Goal: Information Seeking & Learning: Understand process/instructions

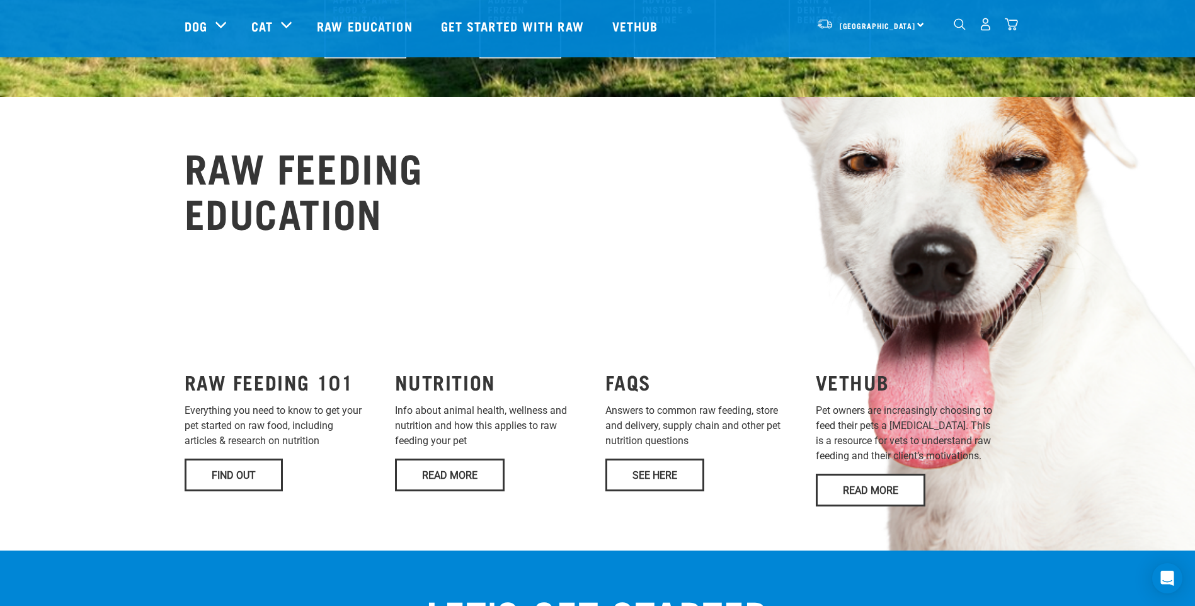
scroll to position [756, 0]
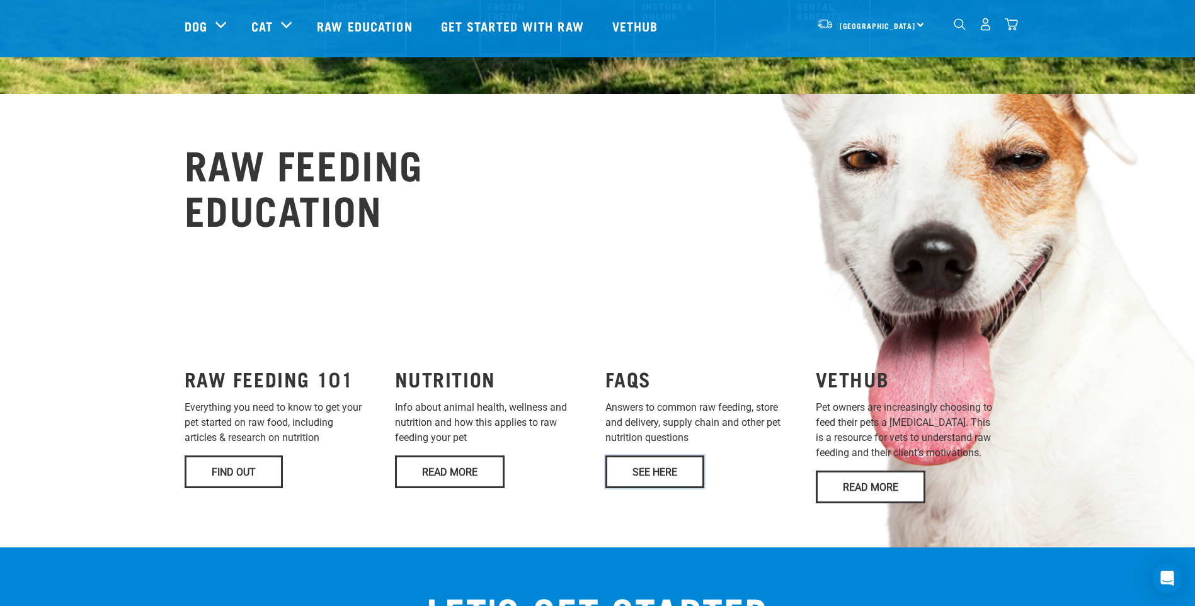
click at [638, 456] on link "See Here" at bounding box center [655, 472] width 99 height 33
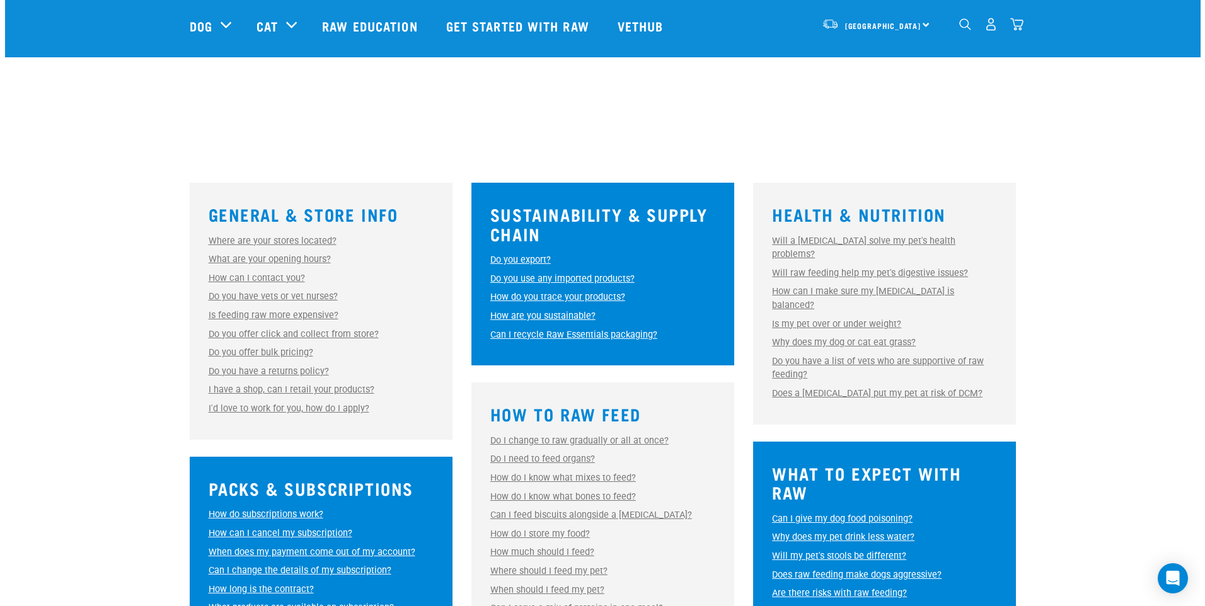
scroll to position [252, 0]
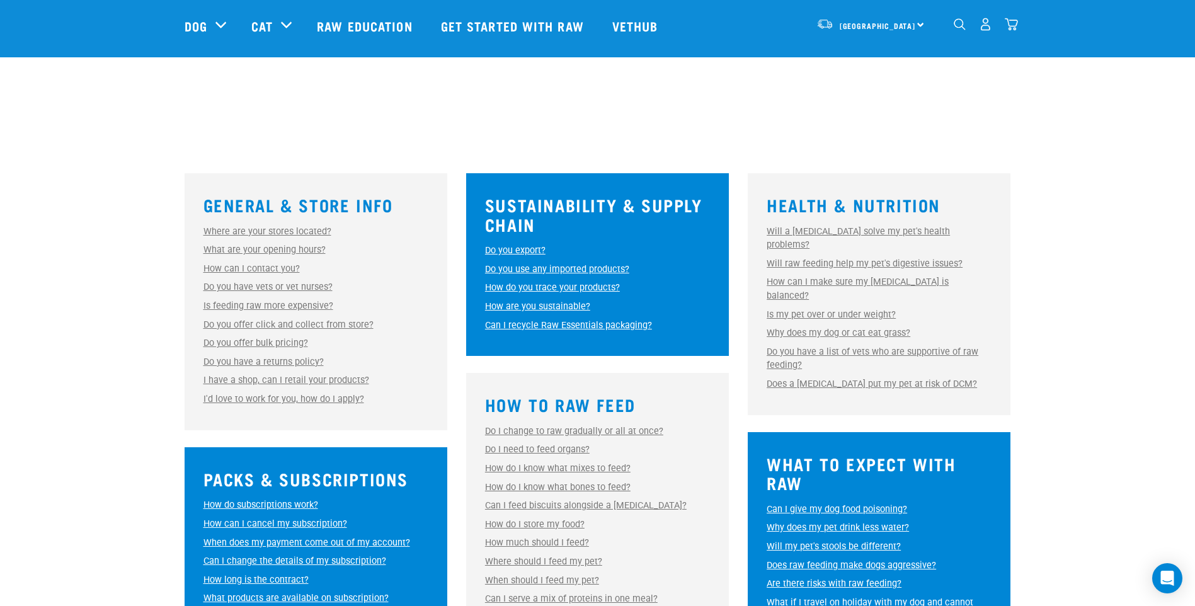
click at [572, 542] on link "How much should I feed?" at bounding box center [537, 543] width 104 height 11
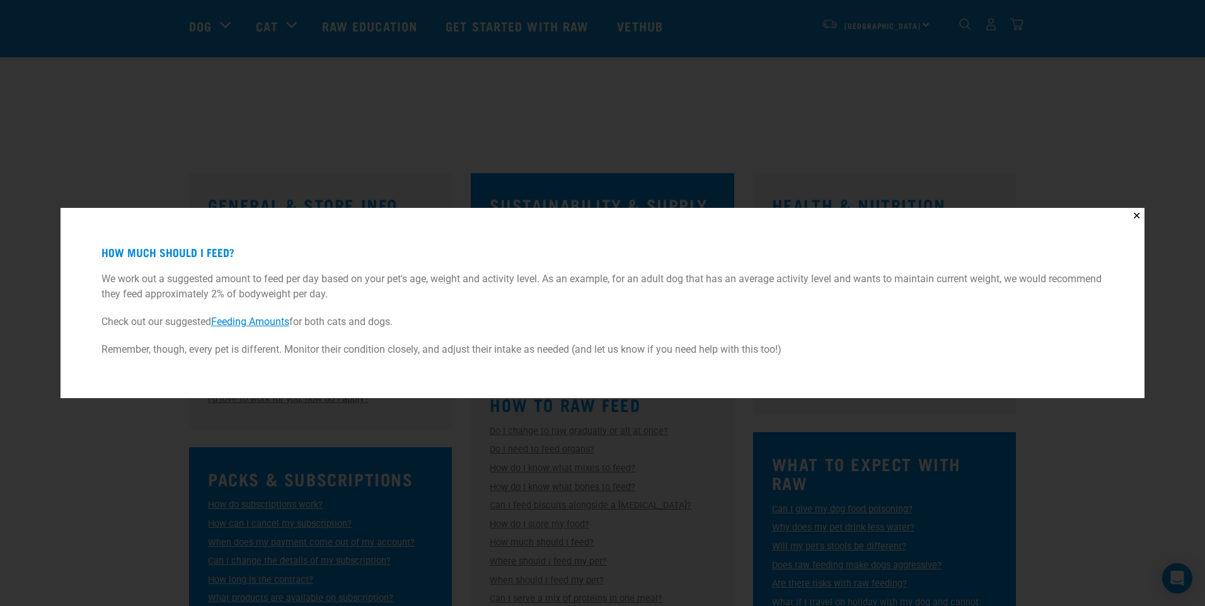
click at [248, 321] on link "Feeding Amounts" at bounding box center [250, 322] width 78 height 12
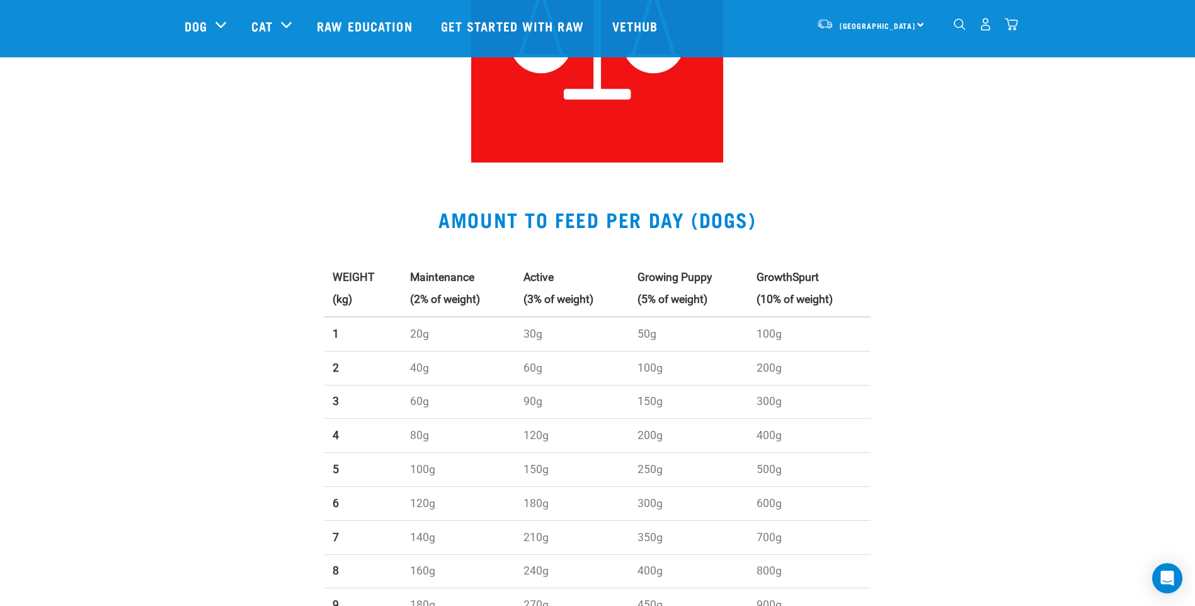
scroll to position [378, 0]
